Goal: Obtain resource: Download file/media

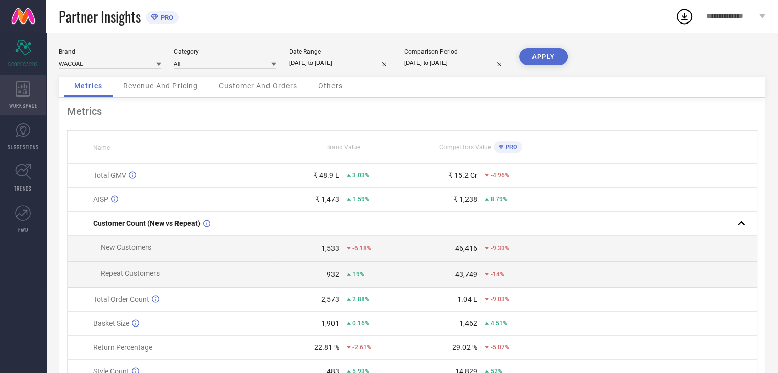
click at [27, 93] on icon at bounding box center [23, 88] width 14 height 15
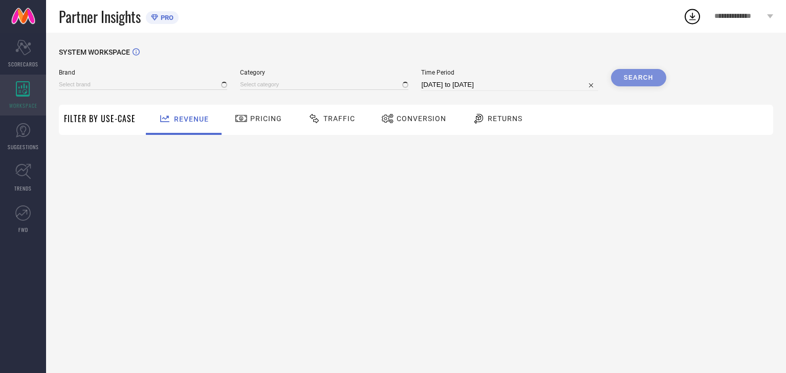
type input "WACOAL"
type input "All"
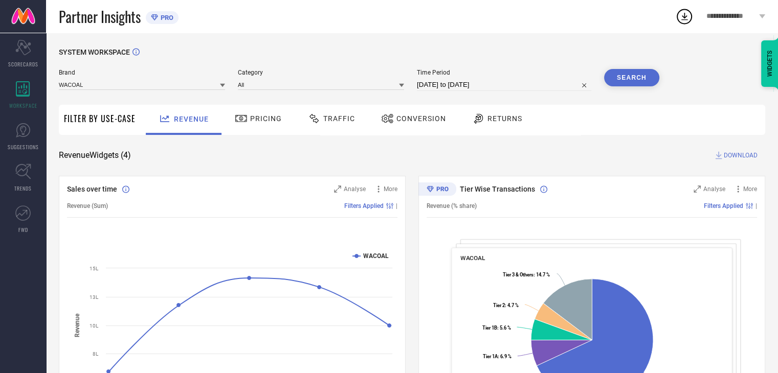
click at [464, 86] on input "[DATE] to [DATE]" at bounding box center [504, 85] width 174 height 12
select select "8"
select select "2025"
select select "9"
select select "2025"
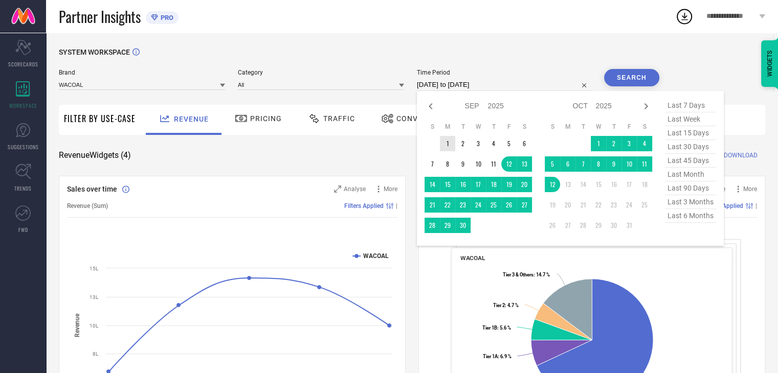
type input "After [DATE]"
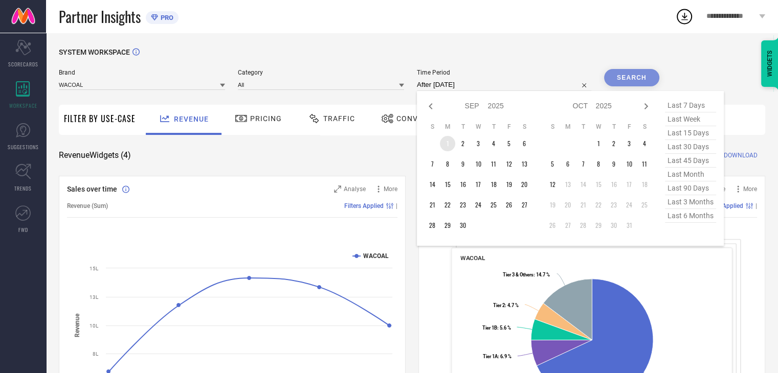
click at [444, 138] on table "S M T W T F S 1 2 3 4 5 6 7 8 9 10 11 12 13 14 15 16 17 18 19 20 21 22 23 24 25…" at bounding box center [478, 178] width 107 height 121
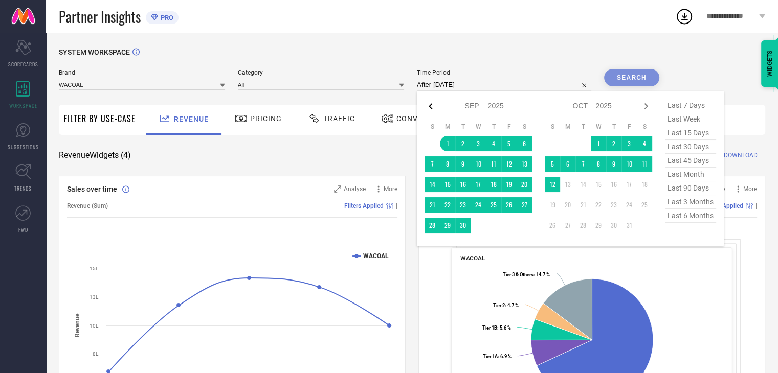
click at [432, 109] on icon at bounding box center [431, 106] width 12 height 12
select select "7"
select select "2025"
select select "8"
select select "2025"
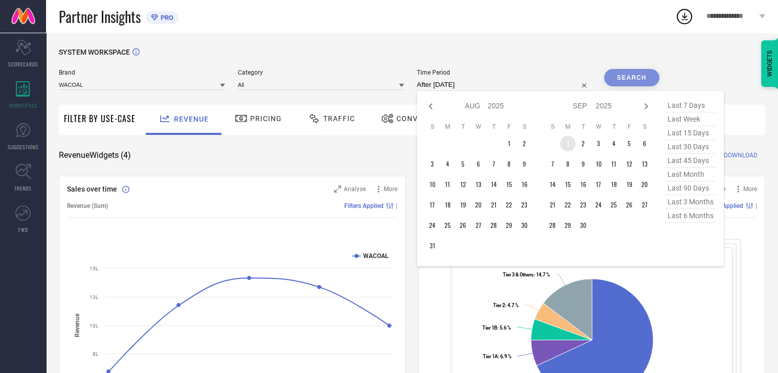
type input "[DATE] to [DATE]"
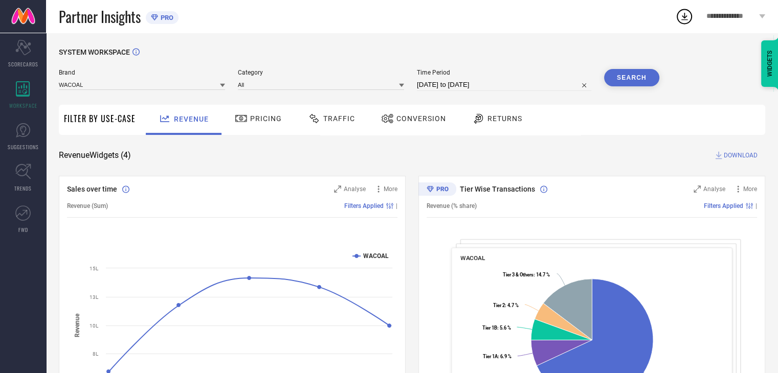
select select "8"
select select "2025"
select select "9"
select select "2025"
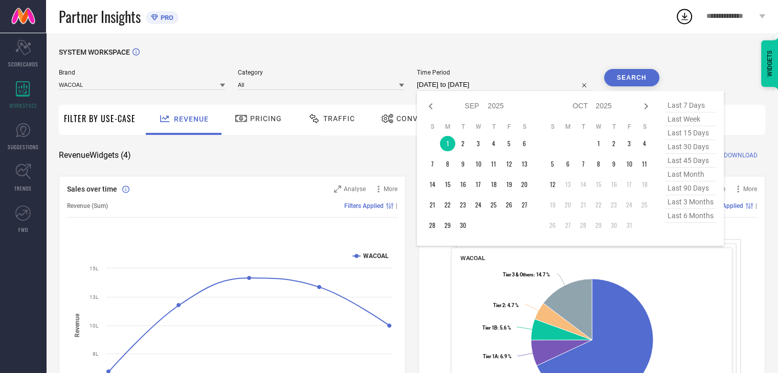
click at [489, 82] on input "[DATE] to [DATE]" at bounding box center [504, 85] width 174 height 12
click at [449, 142] on td "1" at bounding box center [447, 143] width 15 height 15
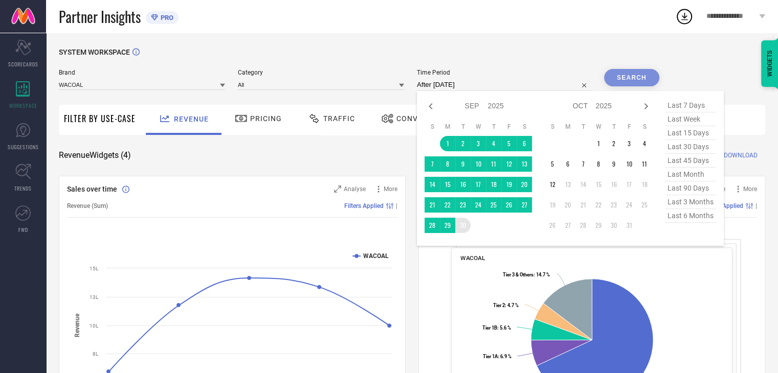
type input "[DATE] to [DATE]"
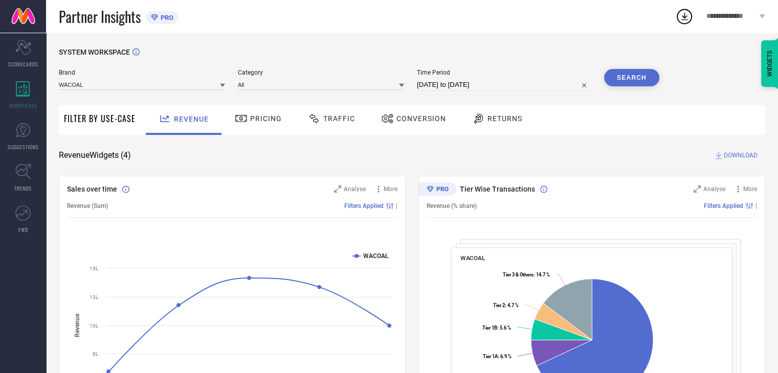
click at [627, 78] on button "Search" at bounding box center [631, 77] width 55 height 17
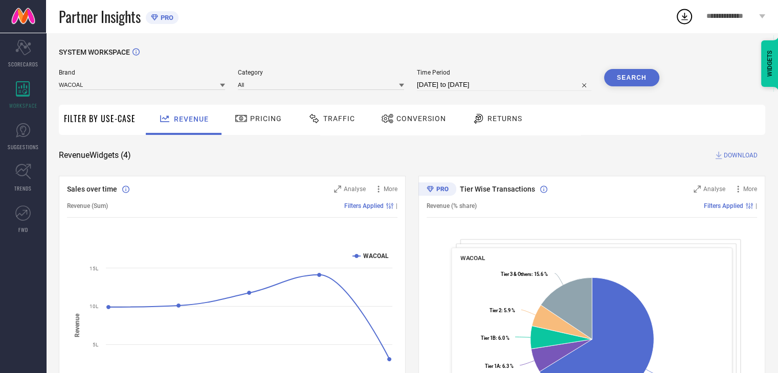
click at [738, 150] on span "DOWNLOAD" at bounding box center [741, 155] width 34 height 10
click at [685, 10] on circle at bounding box center [684, 17] width 14 height 14
click at [555, 154] on div "Revenue Widgets ( 4 ) DOWNLOAD" at bounding box center [412, 155] width 706 height 10
click at [341, 117] on span "Traffic" at bounding box center [339, 119] width 32 height 8
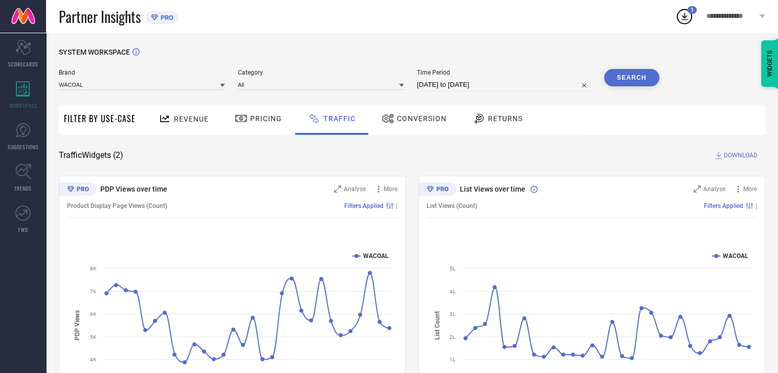
click at [402, 119] on span "Conversion" at bounding box center [422, 119] width 50 height 8
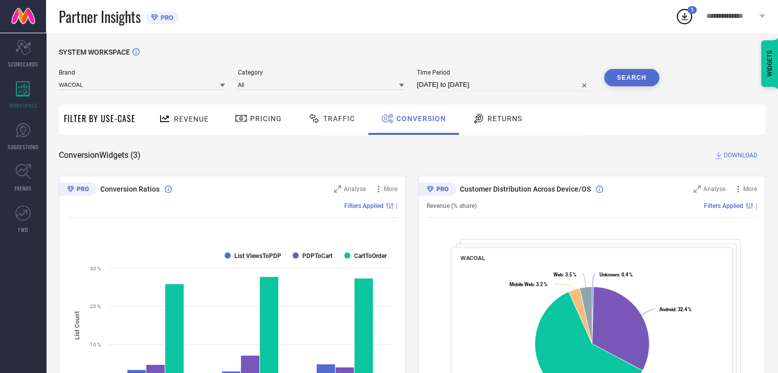
click at [732, 151] on span "DOWNLOAD" at bounding box center [741, 155] width 34 height 10
click at [571, 166] on div "SYSTEM WORKSPACE Brand WACOAL Category All Time Period [DATE] to [DATE] Search …" at bounding box center [412, 374] width 706 height 652
click at [733, 155] on span "DOWNLOAD" at bounding box center [741, 155] width 34 height 10
click at [683, 7] on icon at bounding box center [684, 16] width 18 height 18
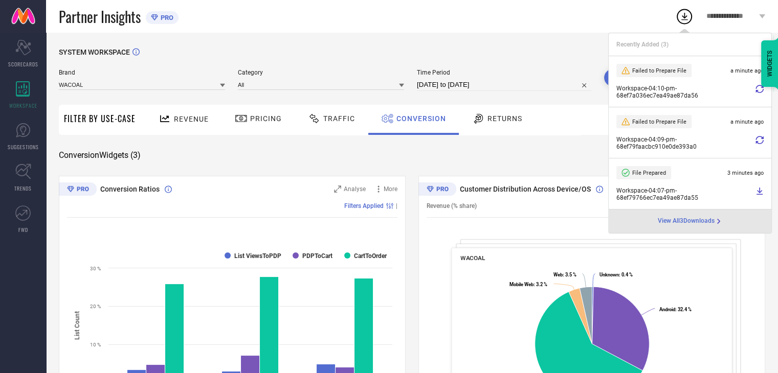
click at [759, 88] on icon at bounding box center [760, 89] width 8 height 8
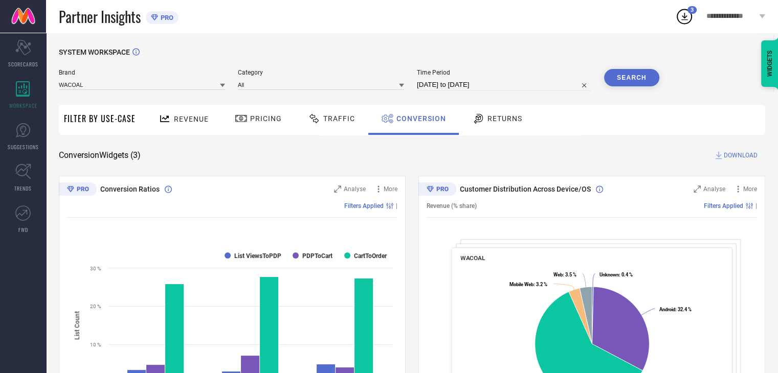
click at [682, 15] on icon at bounding box center [684, 17] width 7 height 8
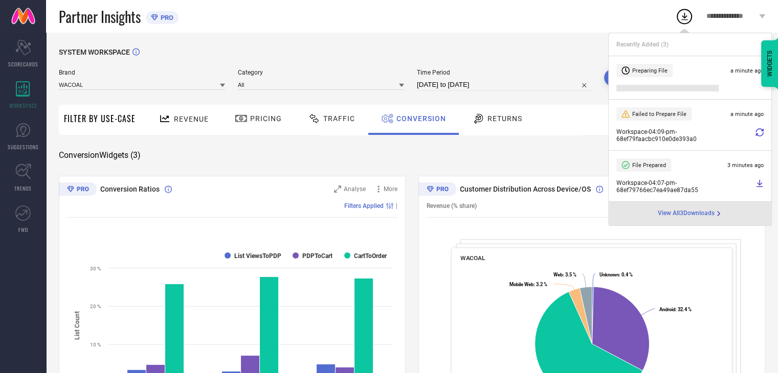
click at [760, 139] on div at bounding box center [760, 135] width 8 height 14
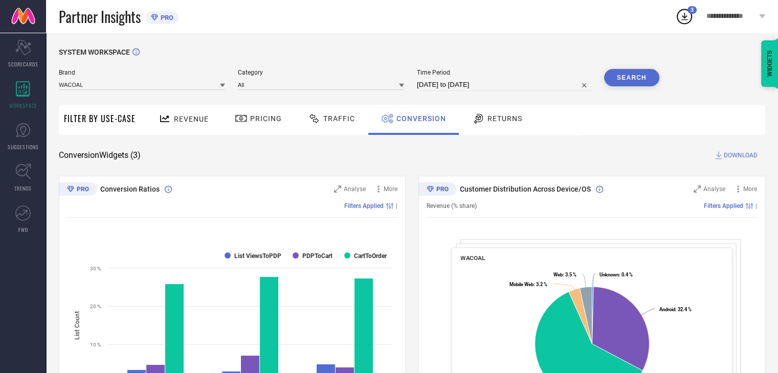
click at [686, 17] on icon at bounding box center [684, 16] width 18 height 18
click at [557, 52] on div "SYSTEM WORKSPACE" at bounding box center [412, 58] width 706 height 21
click at [740, 159] on span "DOWNLOAD" at bounding box center [741, 155] width 34 height 10
click at [679, 15] on icon at bounding box center [684, 16] width 18 height 18
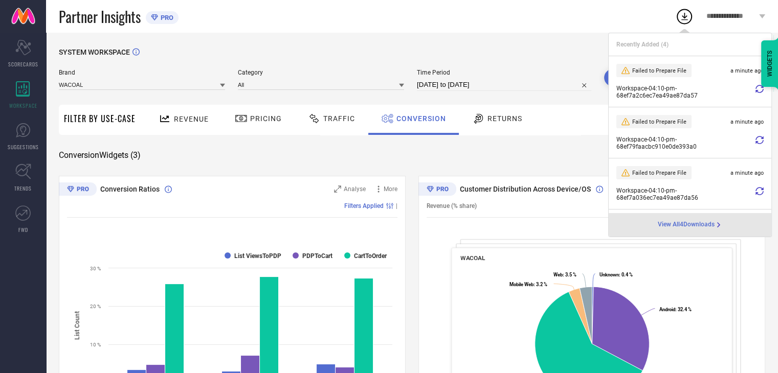
click at [748, 85] on div "Workspace - 04:10-pm - 68ef7a2c6ec7ea49ae87da57" at bounding box center [689, 92] width 147 height 14
click at [756, 86] on icon at bounding box center [760, 89] width 8 height 8
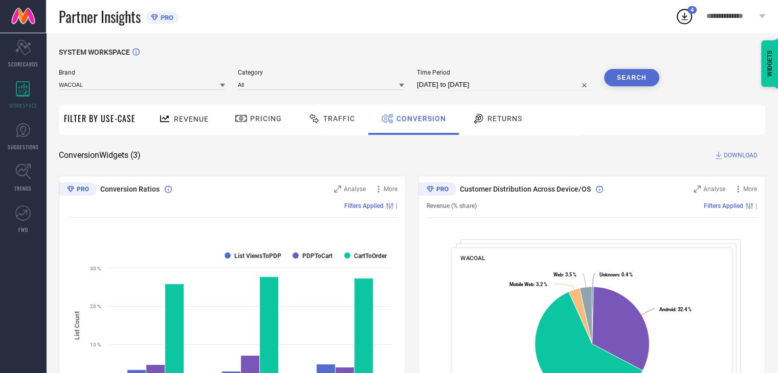
click at [341, 117] on span "Traffic" at bounding box center [339, 119] width 32 height 8
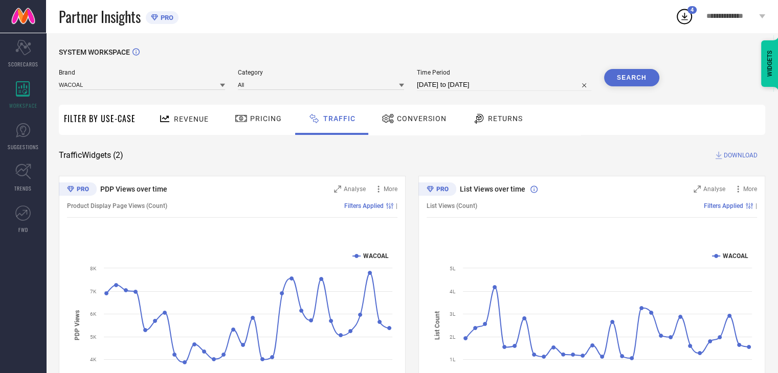
click at [409, 123] on span "Conversion" at bounding box center [422, 119] width 50 height 8
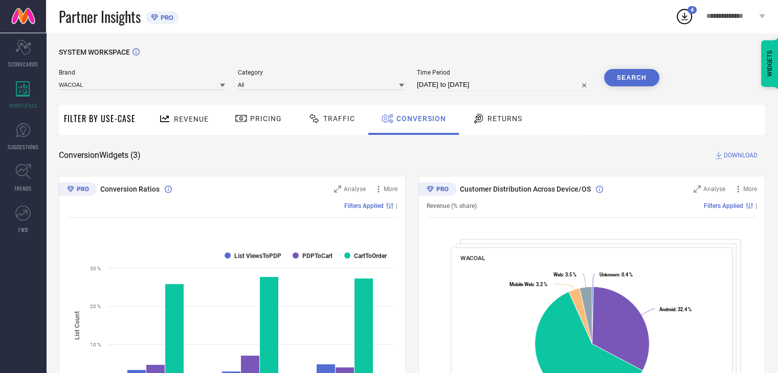
click at [732, 151] on span "DOWNLOAD" at bounding box center [741, 155] width 34 height 10
click at [705, 48] on div "SYSTEM WORKSPACE" at bounding box center [412, 58] width 706 height 21
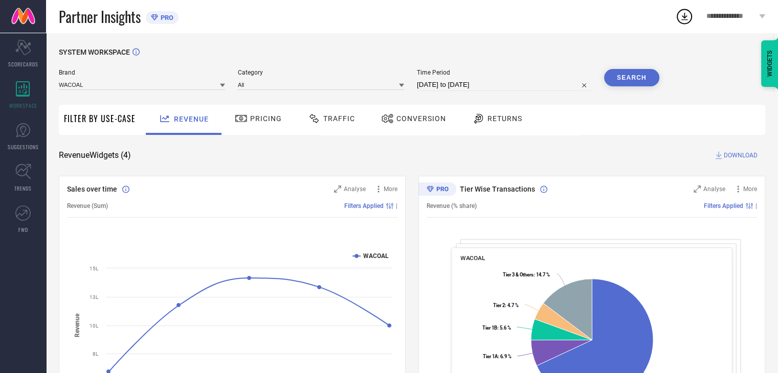
click at [449, 88] on input "[DATE] to [DATE]" at bounding box center [504, 85] width 174 height 12
select select "8"
select select "2025"
select select "9"
select select "2025"
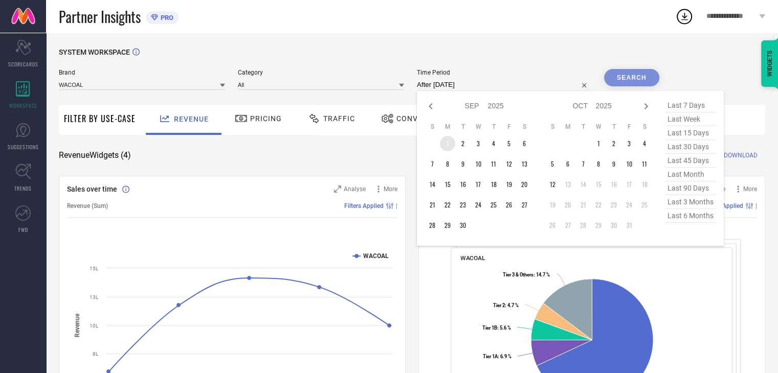
click at [448, 141] on td "1" at bounding box center [447, 143] width 15 height 15
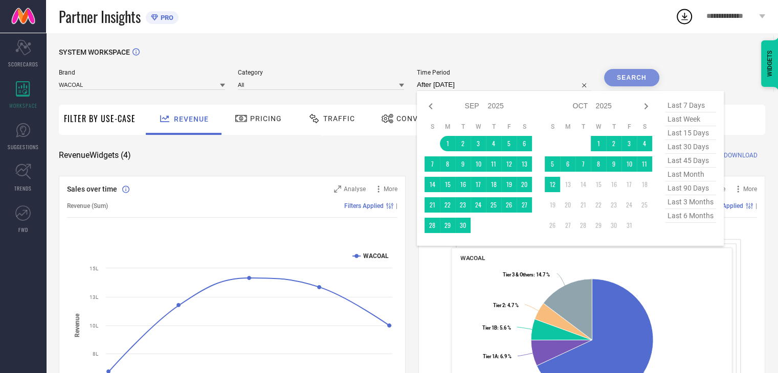
click at [472, 228] on td at bounding box center [478, 225] width 15 height 15
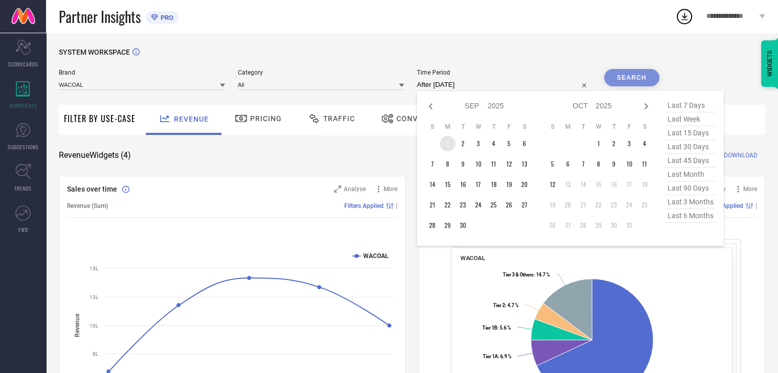
type input "[DATE] to [DATE]"
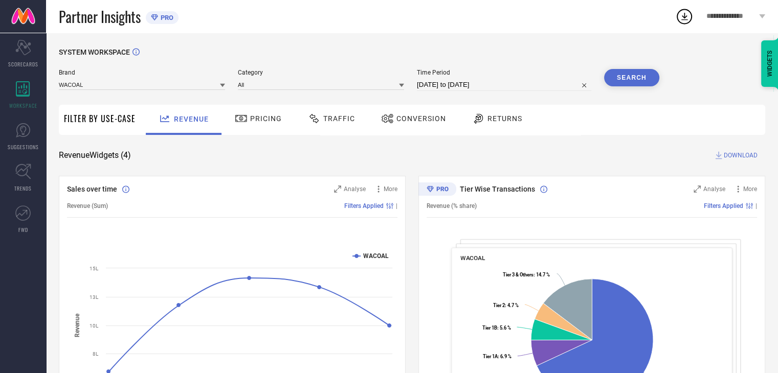
select select "8"
select select "2025"
select select "9"
select select "2025"
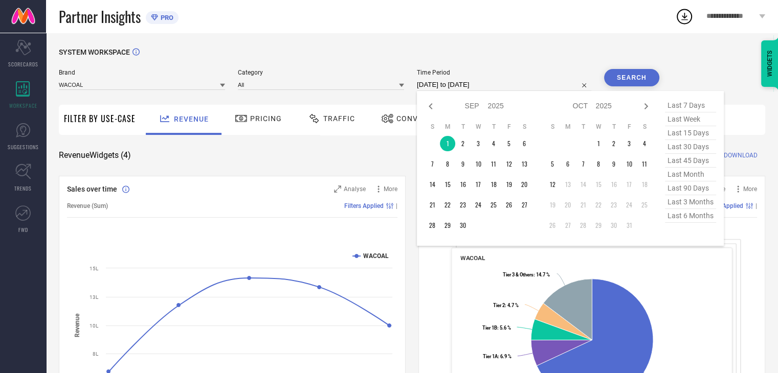
click at [452, 84] on input "[DATE] to [DATE]" at bounding box center [504, 85] width 174 height 12
click at [462, 227] on td "30" at bounding box center [462, 225] width 15 height 15
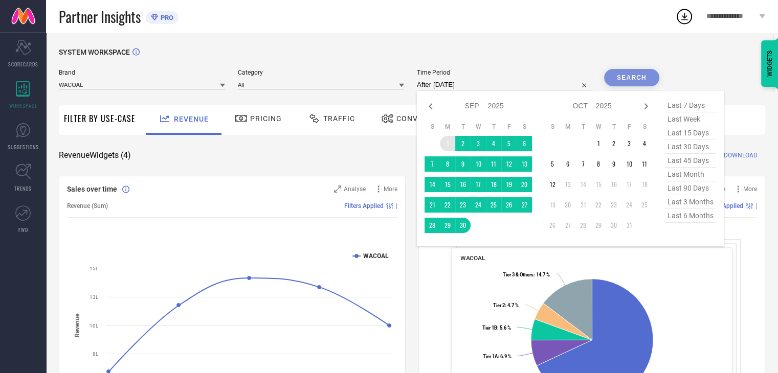
drag, startPoint x: 448, startPoint y: 131, endPoint x: 447, endPoint y: 138, distance: 6.2
click at [447, 138] on table "S M T W T F S 1 2 3 4 5 6 7 8 9 10 11 12 13 14 15 16 17 18 19 20 21 22 23 24 25…" at bounding box center [478, 178] width 107 height 121
type input "[DATE] to [DATE]"
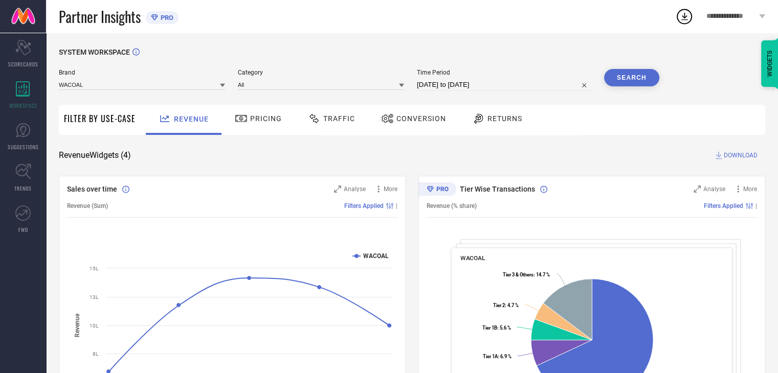
click at [629, 84] on button "Search" at bounding box center [631, 77] width 55 height 17
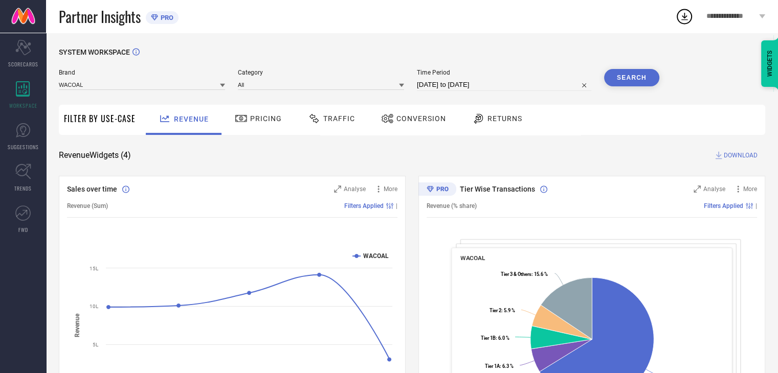
click at [718, 156] on icon at bounding box center [719, 156] width 7 height 8
click at [422, 117] on span "Conversion" at bounding box center [421, 119] width 50 height 8
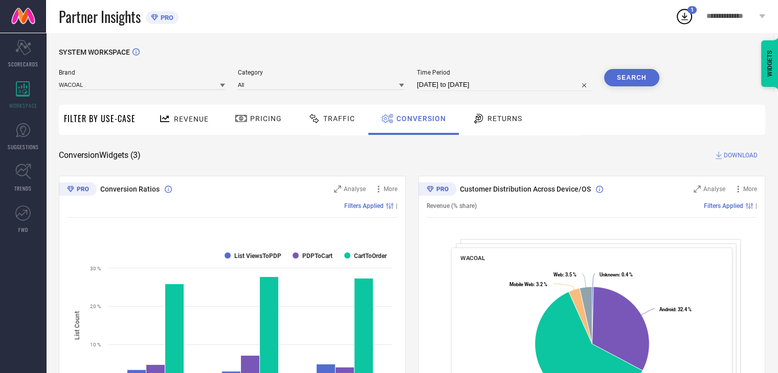
click at [739, 158] on span "DOWNLOAD" at bounding box center [741, 155] width 34 height 10
click at [694, 15] on div "**********" at bounding box center [736, 16] width 84 height 33
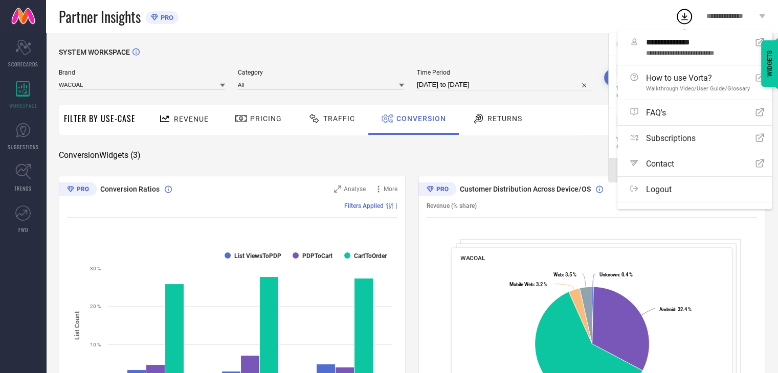
click at [581, 15] on div "Partner Insights PRO" at bounding box center [367, 16] width 616 height 33
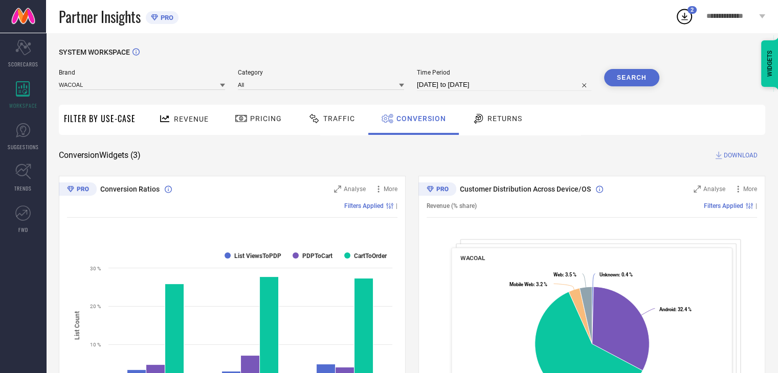
click at [679, 18] on icon at bounding box center [684, 16] width 18 height 18
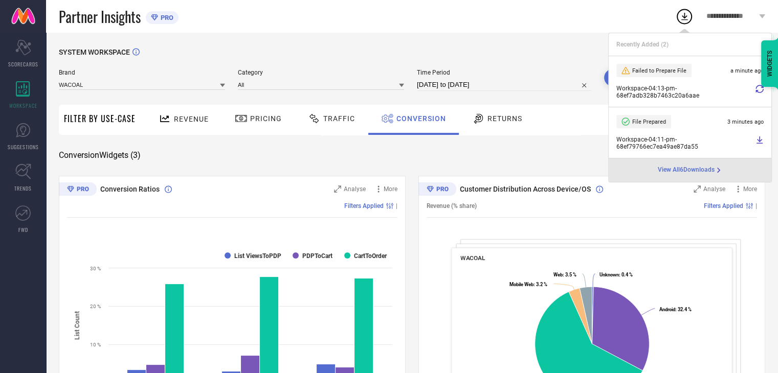
click at [757, 86] on icon at bounding box center [760, 89] width 8 height 8
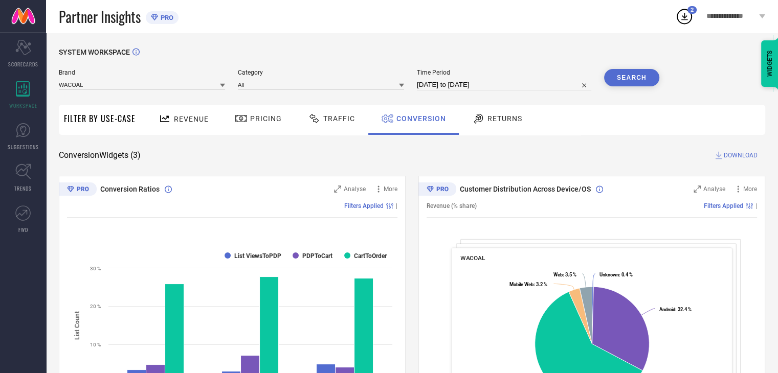
click at [683, 11] on icon at bounding box center [684, 16] width 18 height 18
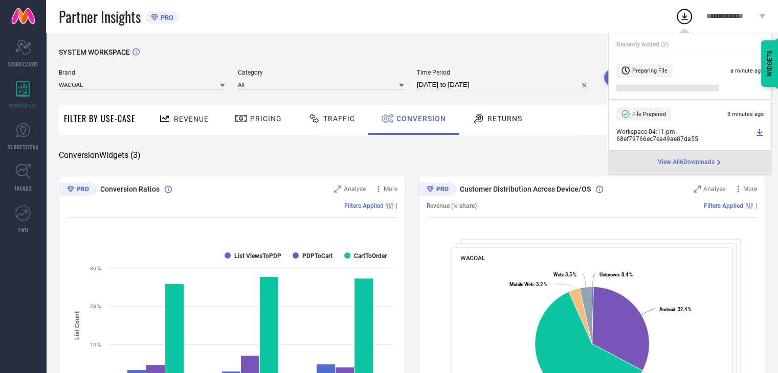
click at [761, 129] on icon at bounding box center [760, 132] width 8 height 8
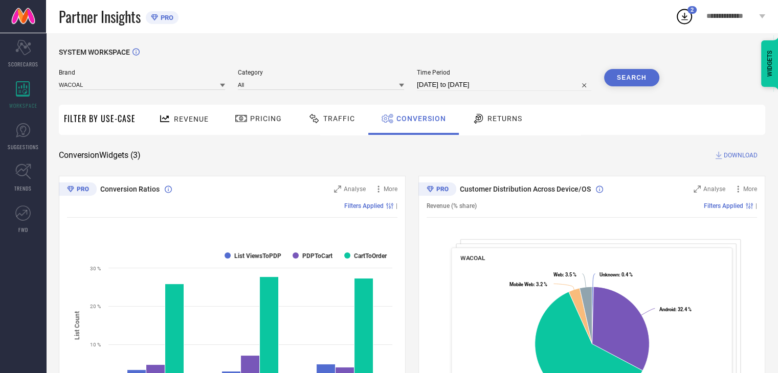
drag, startPoint x: 497, startPoint y: 33, endPoint x: 475, endPoint y: 63, distance: 37.6
click at [496, 34] on div "SYSTEM WORKSPACE Brand WACOAL Category All Time Period [DATE] to [DATE] Search …" at bounding box center [412, 374] width 732 height 683
select select "8"
select select "2025"
select select "9"
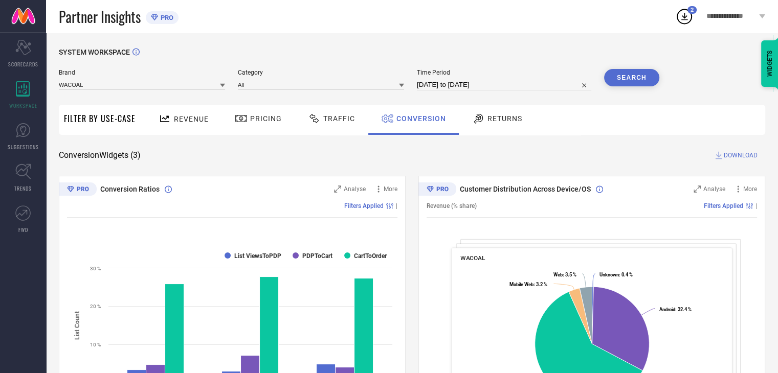
select select "2025"
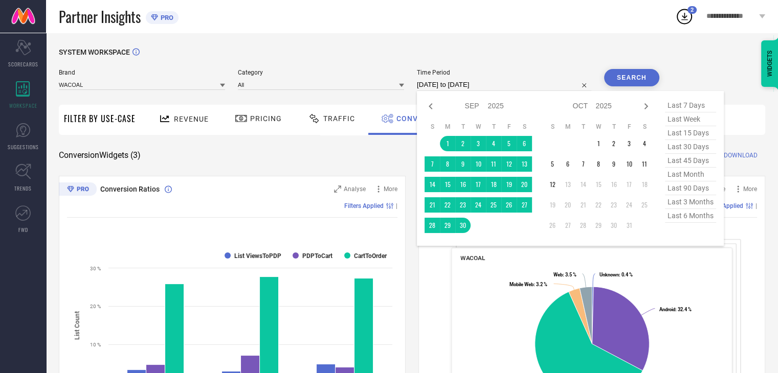
click at [466, 82] on input "[DATE] to [DATE]" at bounding box center [504, 85] width 174 height 12
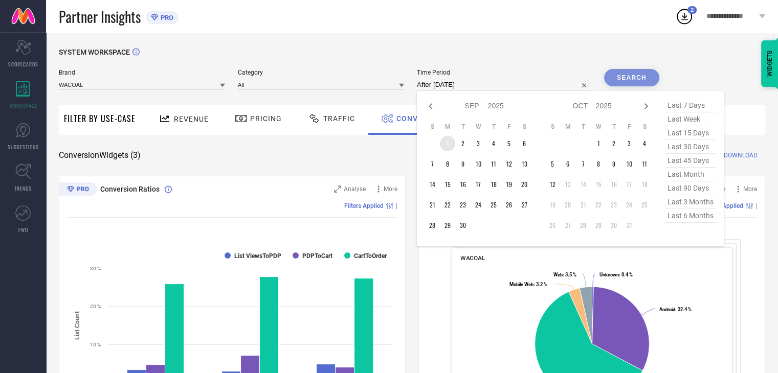
click at [447, 143] on td "1" at bounding box center [447, 143] width 15 height 15
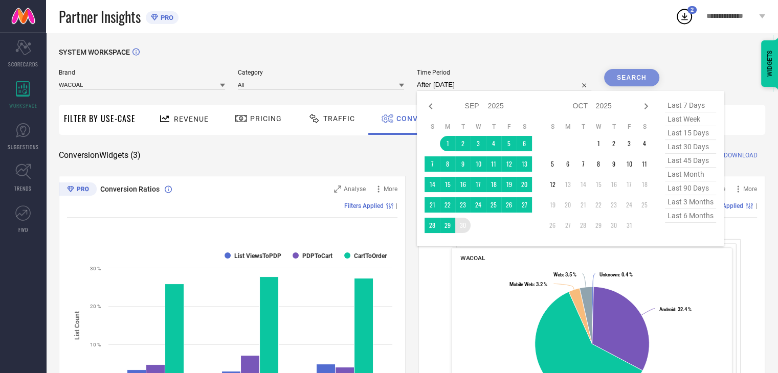
type input "[DATE] to [DATE]"
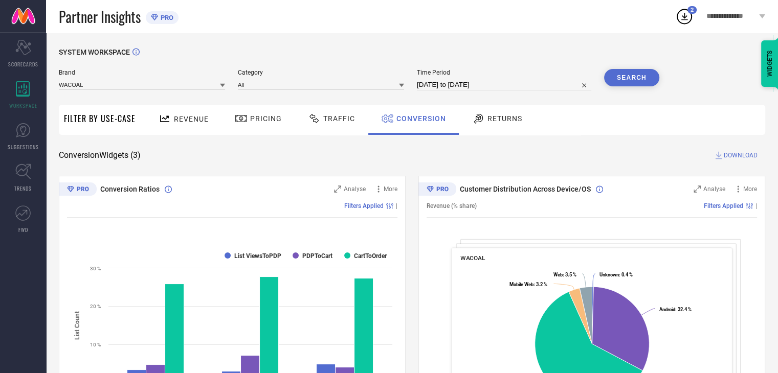
click at [624, 78] on button "Search" at bounding box center [631, 77] width 55 height 17
click at [272, 86] on input at bounding box center [321, 84] width 166 height 11
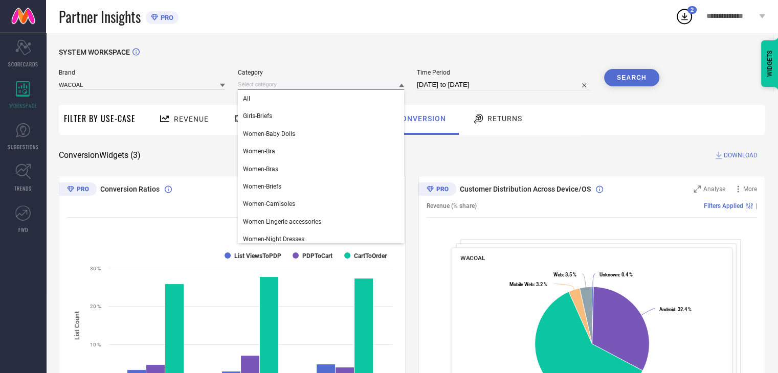
click at [272, 86] on input at bounding box center [321, 84] width 166 height 11
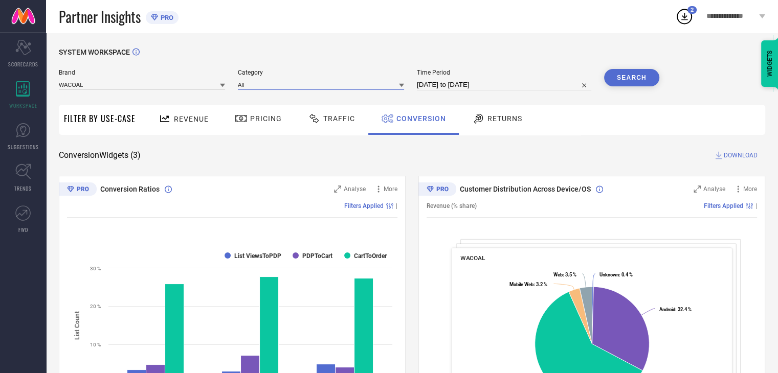
click at [292, 82] on input at bounding box center [321, 84] width 166 height 11
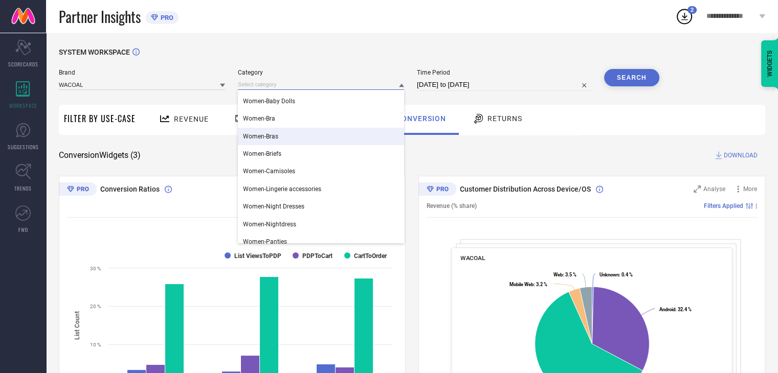
scroll to position [57, 0]
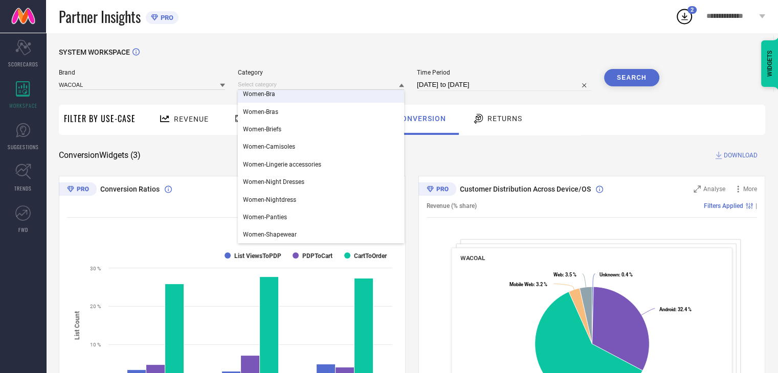
click at [329, 49] on div "SYSTEM WORKSPACE" at bounding box center [412, 58] width 706 height 21
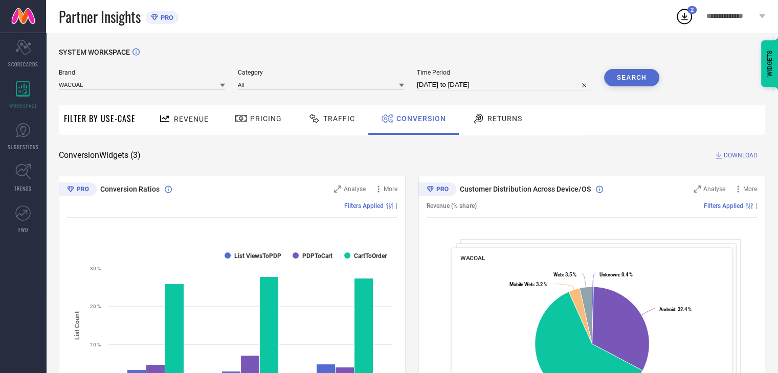
click at [729, 152] on span "DOWNLOAD" at bounding box center [741, 155] width 34 height 10
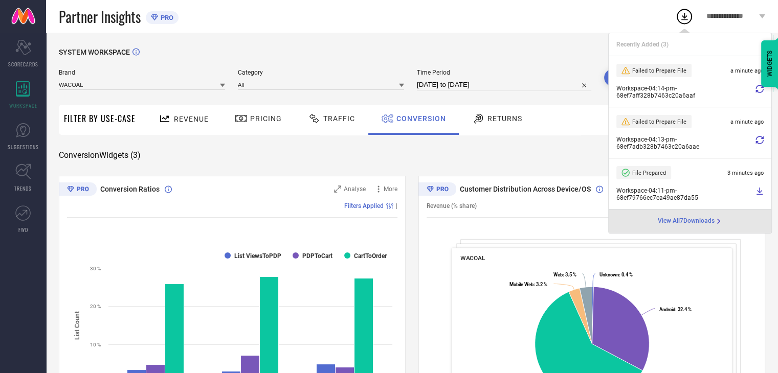
click at [729, 152] on li "Failed to Prepare File a minute ago Workspace - 04:13-pm - 68ef7adb328b7463c20a…" at bounding box center [690, 132] width 163 height 51
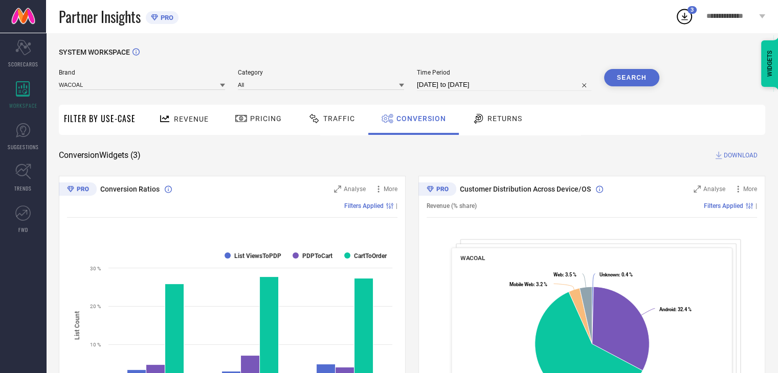
click at [555, 56] on div "SYSTEM WORKSPACE" at bounding box center [412, 58] width 706 height 21
click at [726, 152] on span "DOWNLOAD" at bounding box center [741, 155] width 34 height 10
click at [688, 15] on icon at bounding box center [684, 16] width 18 height 18
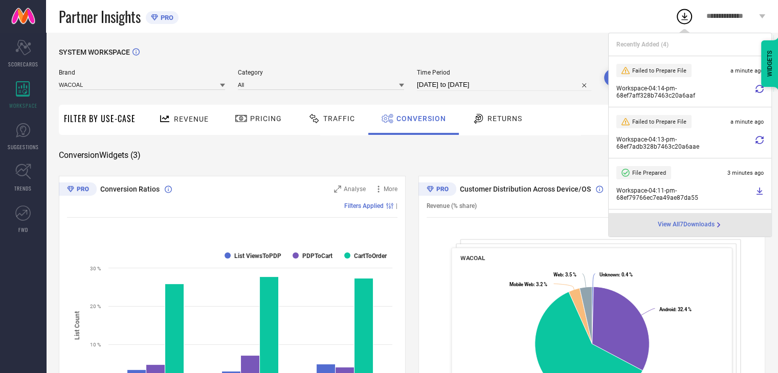
click at [756, 91] on icon at bounding box center [760, 89] width 8 height 8
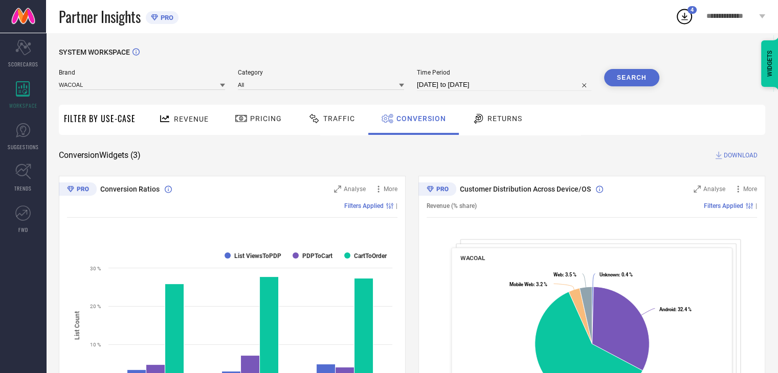
click at [684, 19] on icon at bounding box center [684, 17] width 7 height 8
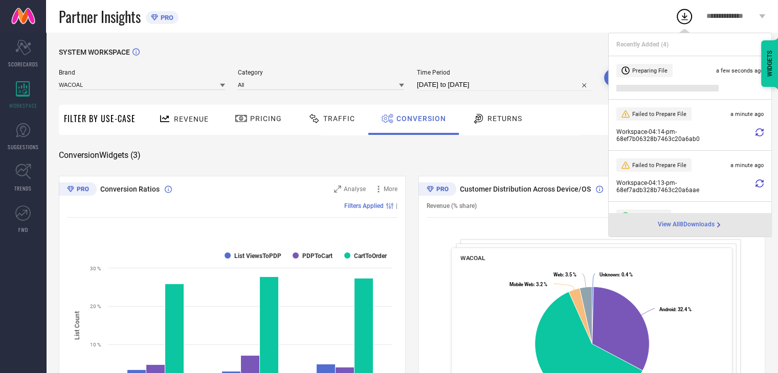
click at [756, 134] on icon at bounding box center [760, 132] width 8 height 8
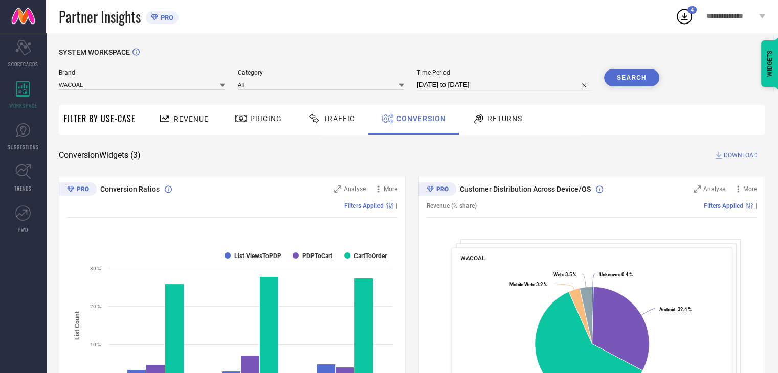
click at [684, 16] on icon at bounding box center [684, 17] width 7 height 8
click at [693, 17] on icon at bounding box center [684, 16] width 18 height 18
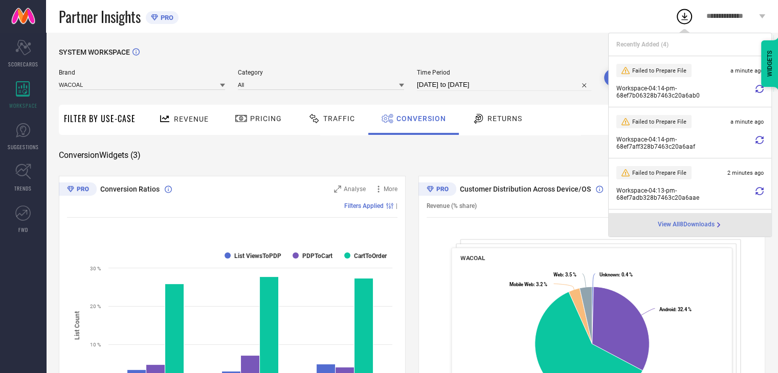
click at [523, 59] on div "SYSTEM WORKSPACE" at bounding box center [412, 58] width 706 height 21
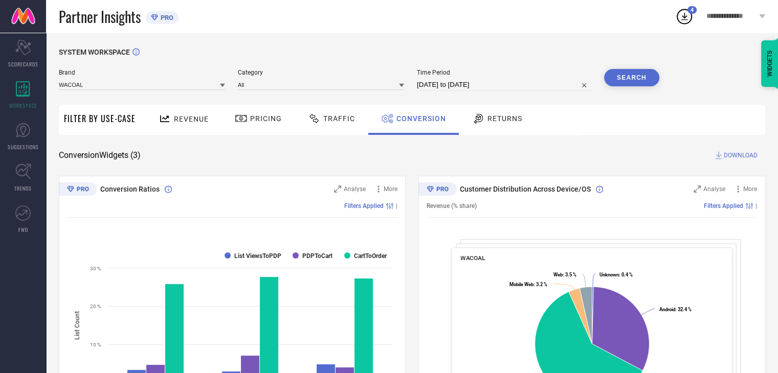
click at [685, 16] on icon at bounding box center [684, 17] width 7 height 8
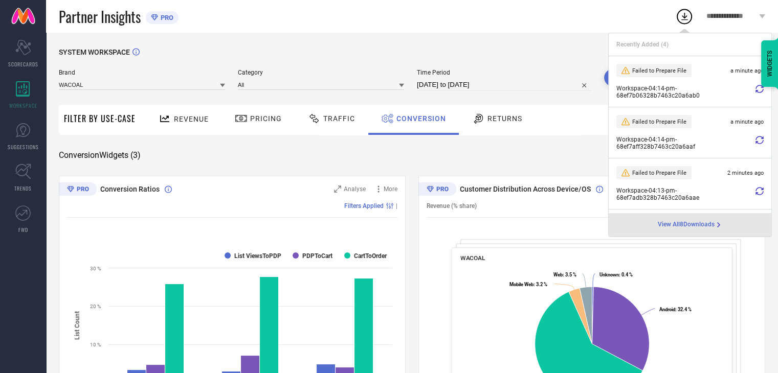
click at [562, 144] on div "SYSTEM WORKSPACE Brand WACOAL Category All Time Period [DATE] to [DATE] Search …" at bounding box center [412, 374] width 706 height 652
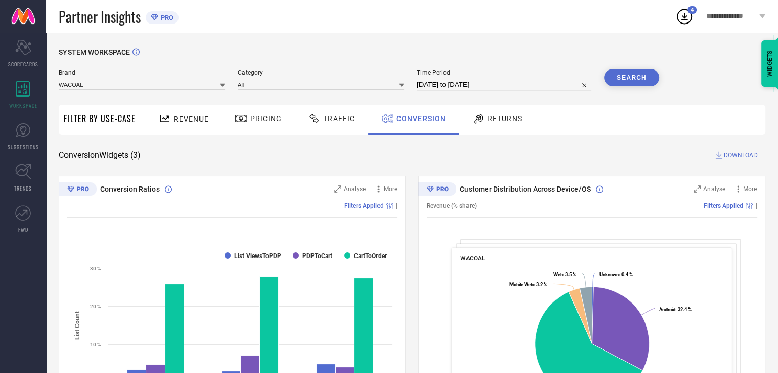
click at [735, 157] on span "DOWNLOAD" at bounding box center [741, 155] width 34 height 10
click at [685, 12] on icon at bounding box center [684, 16] width 18 height 18
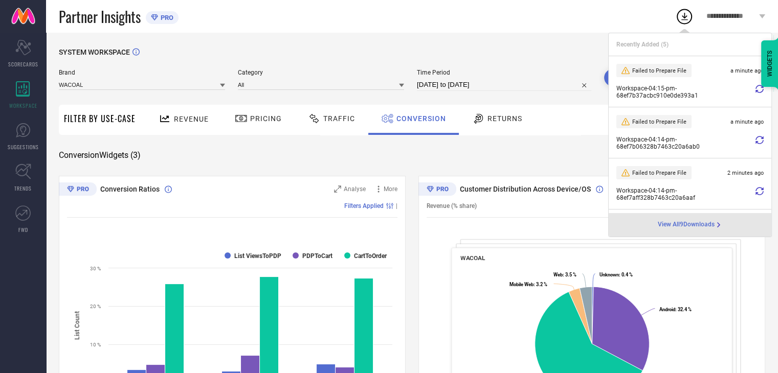
click at [756, 87] on icon at bounding box center [760, 89] width 8 height 8
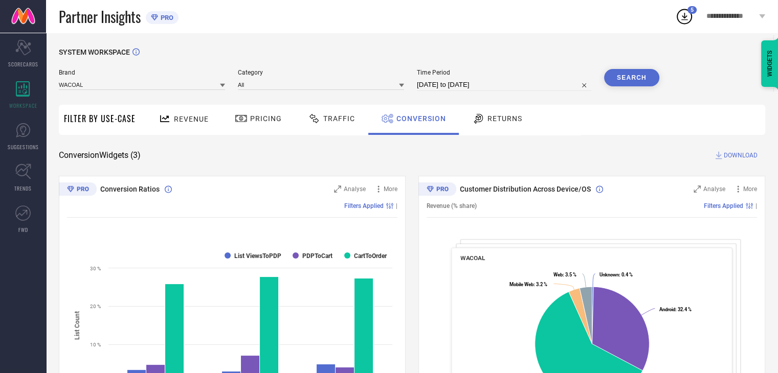
click at [683, 18] on icon at bounding box center [684, 16] width 18 height 18
click at [684, 21] on icon at bounding box center [684, 16] width 18 height 18
